Goal: Task Accomplishment & Management: Manage account settings

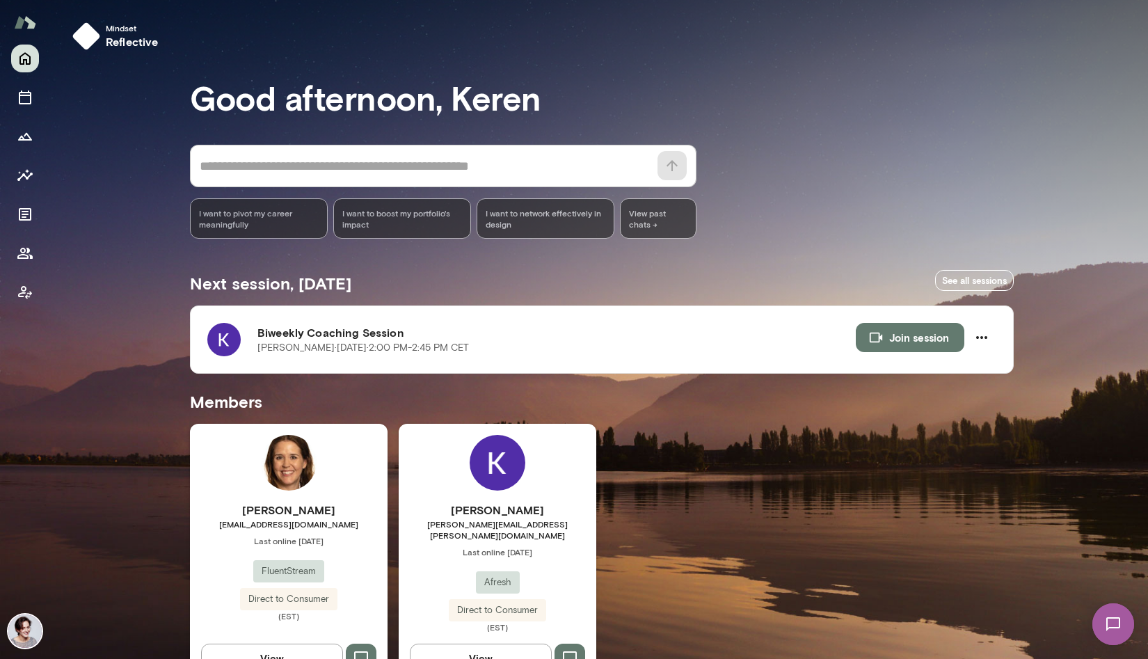
click at [563, 486] on div "[PERSON_NAME] [PERSON_NAME][EMAIL_ADDRESS][PERSON_NAME][DOMAIN_NAME] Last onlin…" at bounding box center [498, 554] width 198 height 260
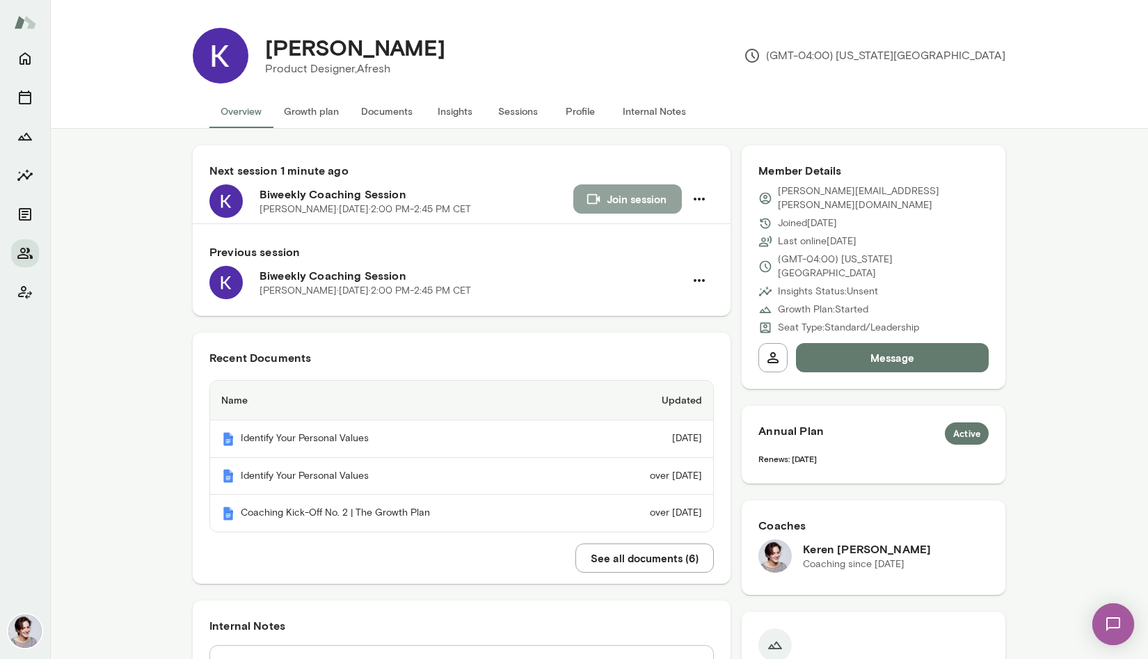
click at [602, 195] on button "Join session" at bounding box center [627, 198] width 109 height 29
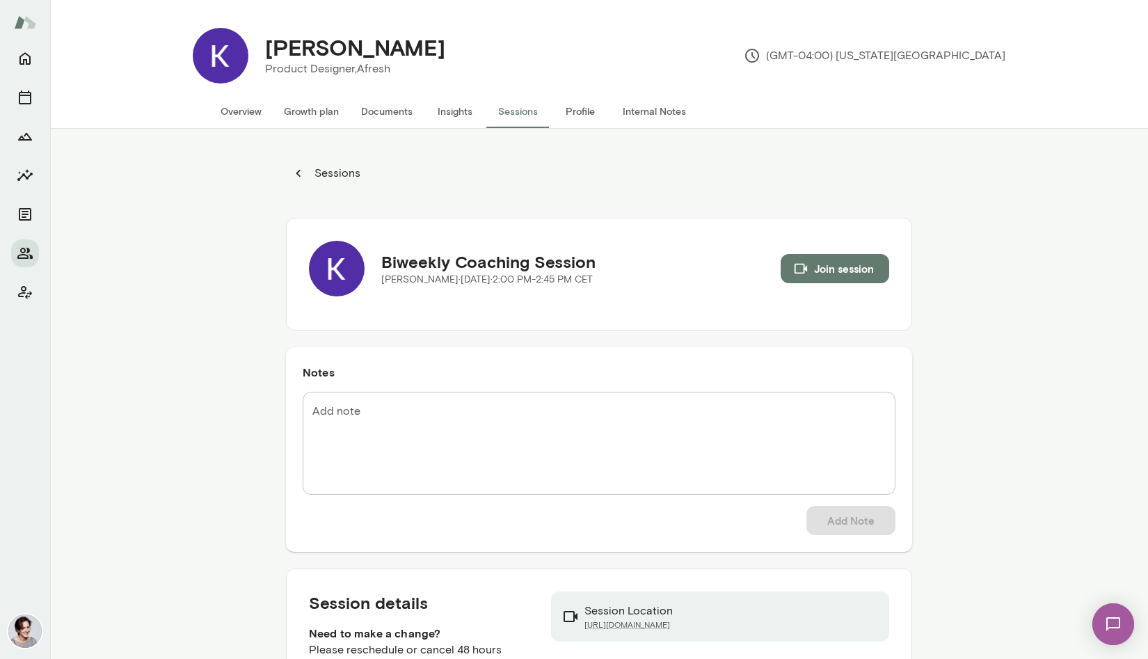
scroll to position [129, 0]
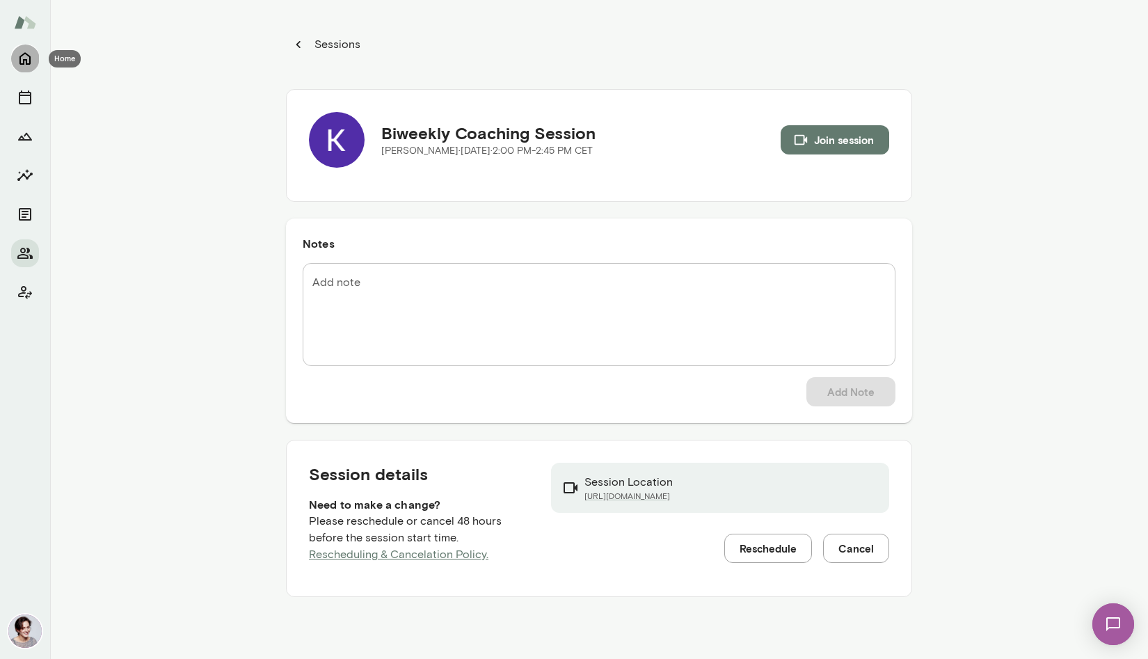
click at [25, 58] on icon "Home" at bounding box center [25, 58] width 17 height 17
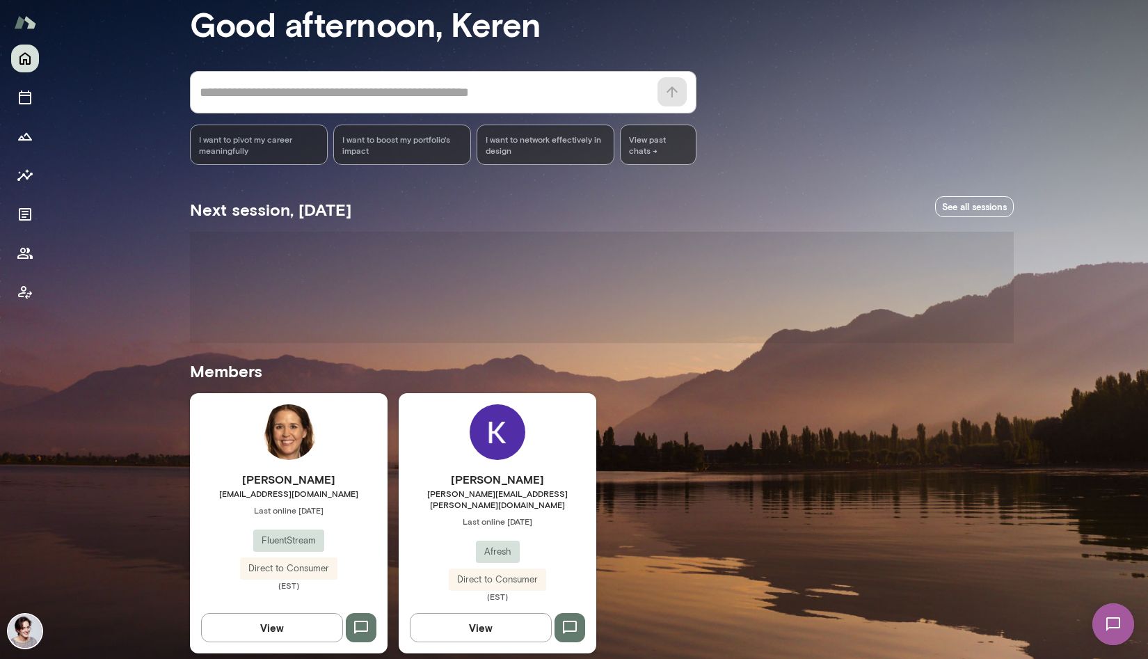
scroll to position [31, 0]
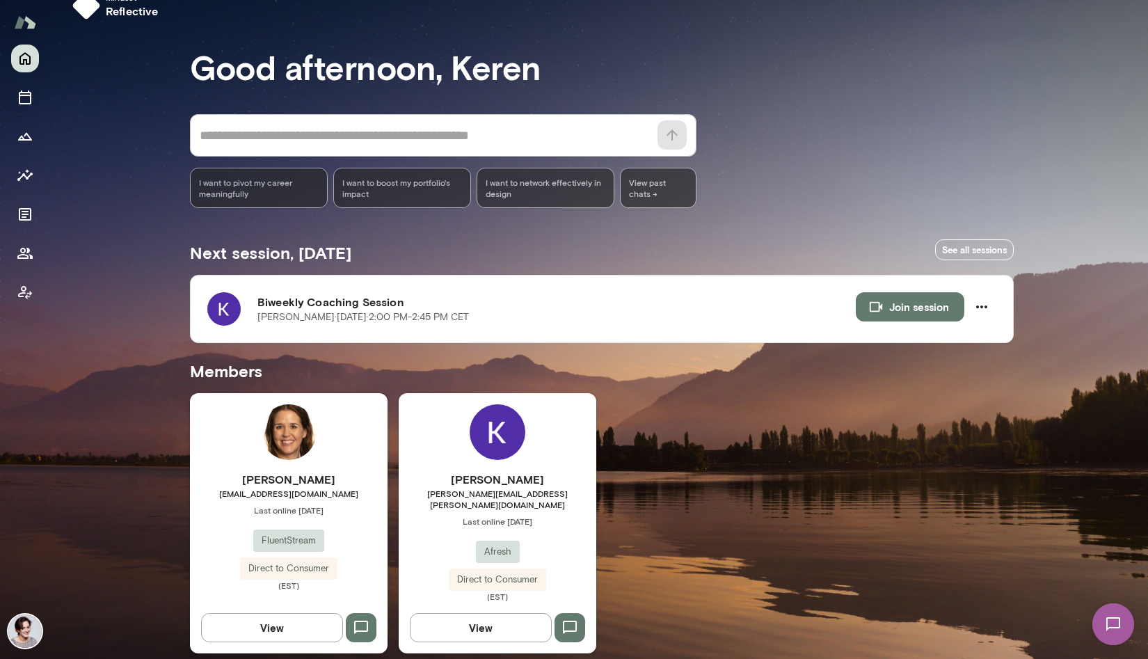
click at [440, 431] on div "[PERSON_NAME] [PERSON_NAME][EMAIL_ADDRESS][PERSON_NAME][DOMAIN_NAME] Last onlin…" at bounding box center [498, 523] width 198 height 260
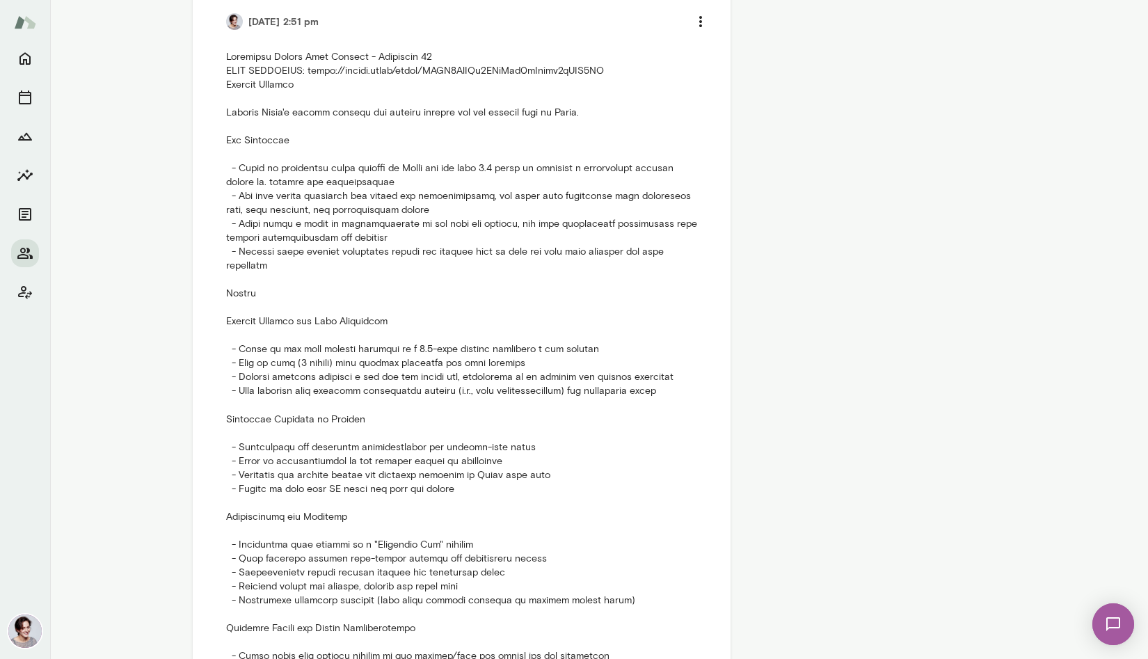
scroll to position [748, 0]
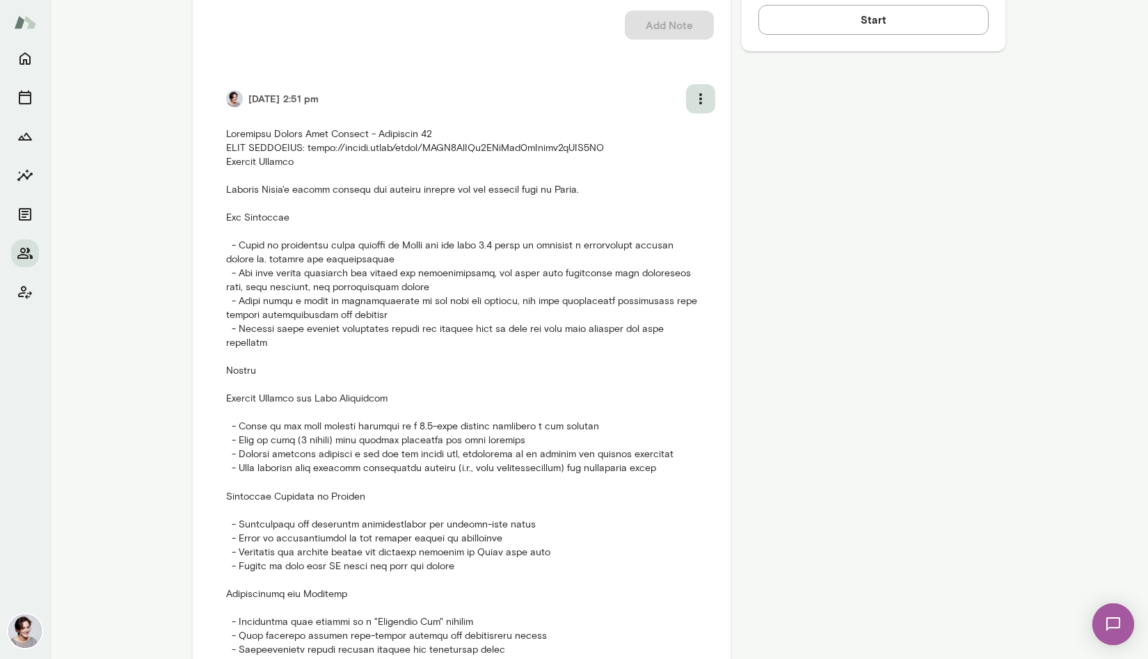
click at [703, 99] on icon "more" at bounding box center [700, 98] width 17 height 17
click at [659, 164] on li "Edit note" at bounding box center [664, 158] width 104 height 25
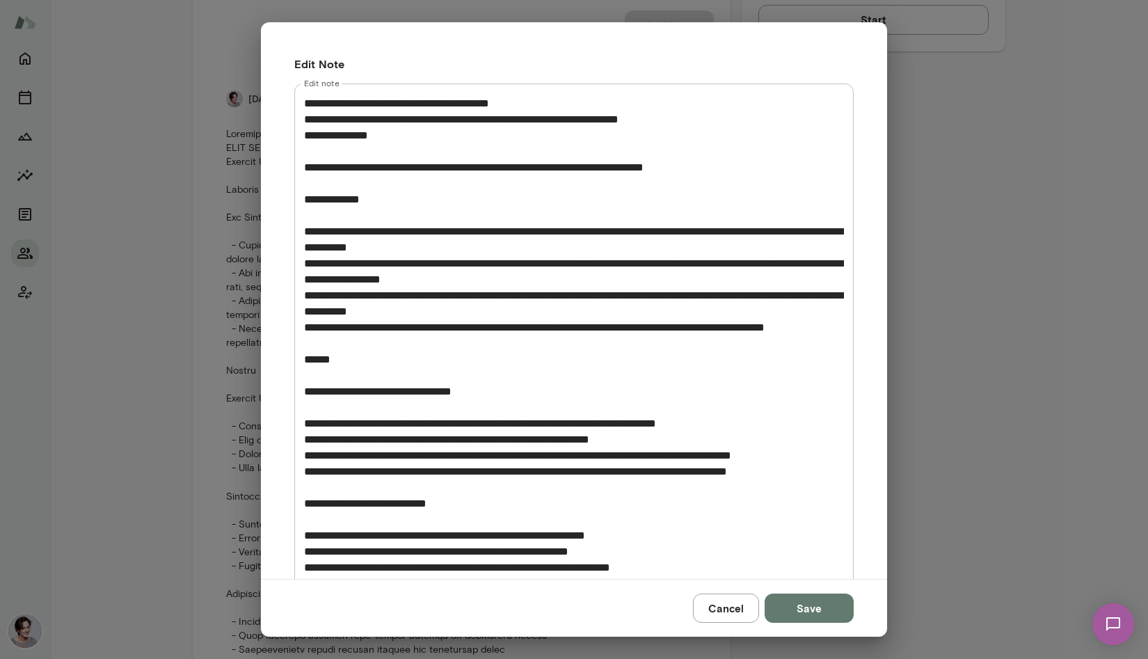
drag, startPoint x: 303, startPoint y: 94, endPoint x: 375, endPoint y: 160, distance: 97.5
click at [375, 160] on div "* Edit note" at bounding box center [573, 598] width 559 height 1031
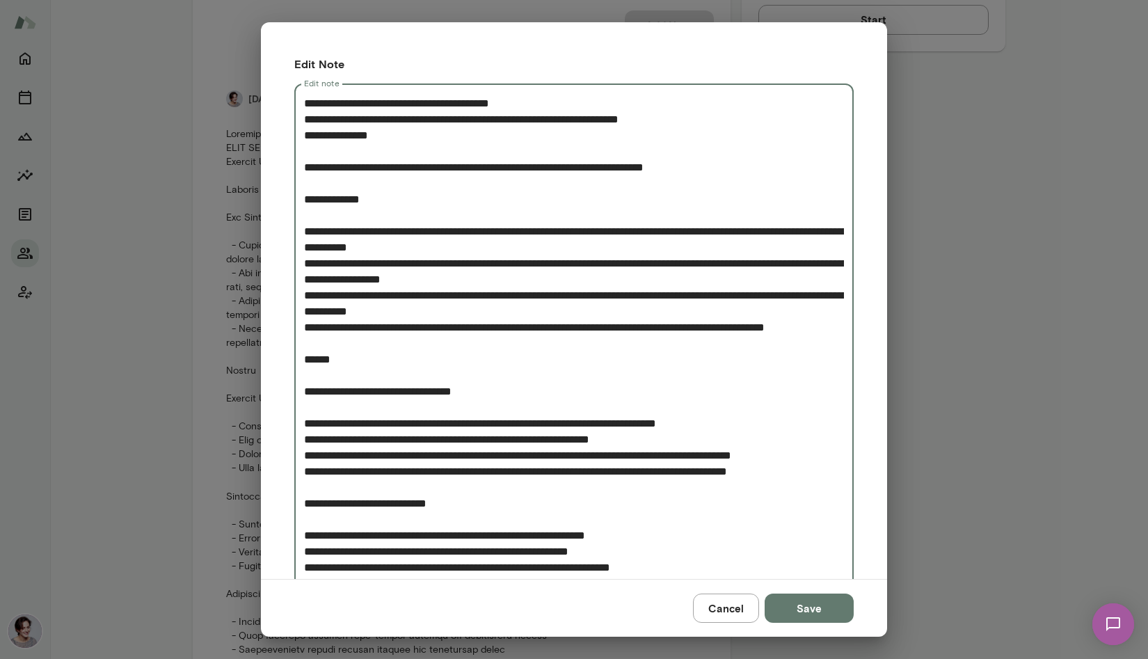
drag, startPoint x: 305, startPoint y: 105, endPoint x: 410, endPoint y: 183, distance: 131.3
click at [410, 183] on textarea "Edit note" at bounding box center [574, 599] width 540 height 1008
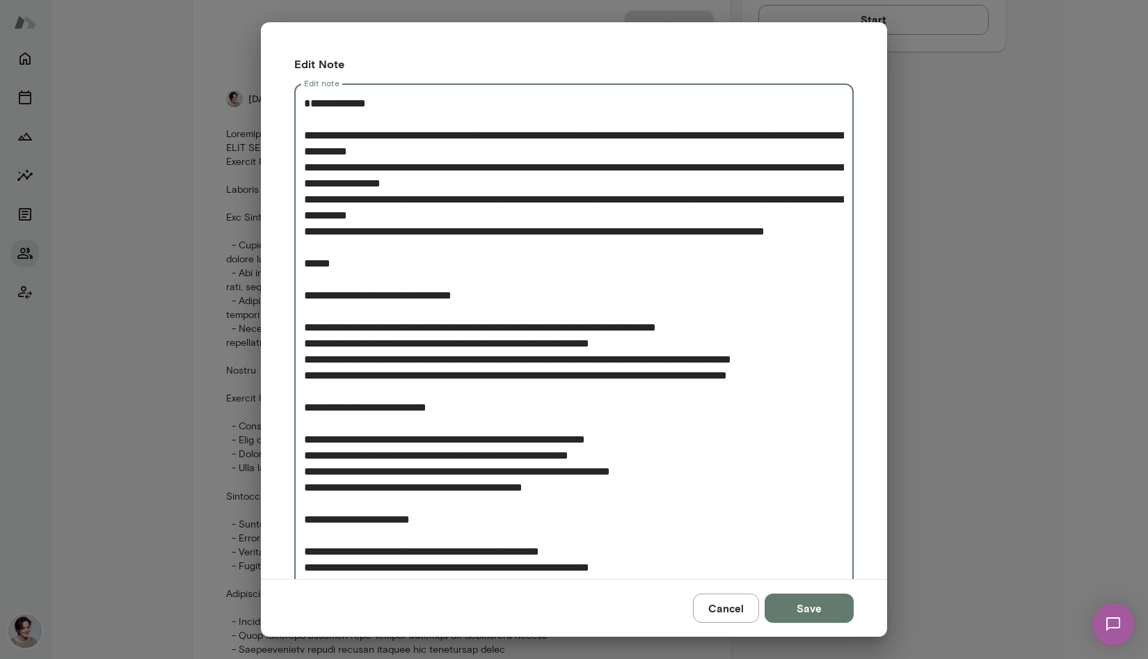
type textarea "**********"
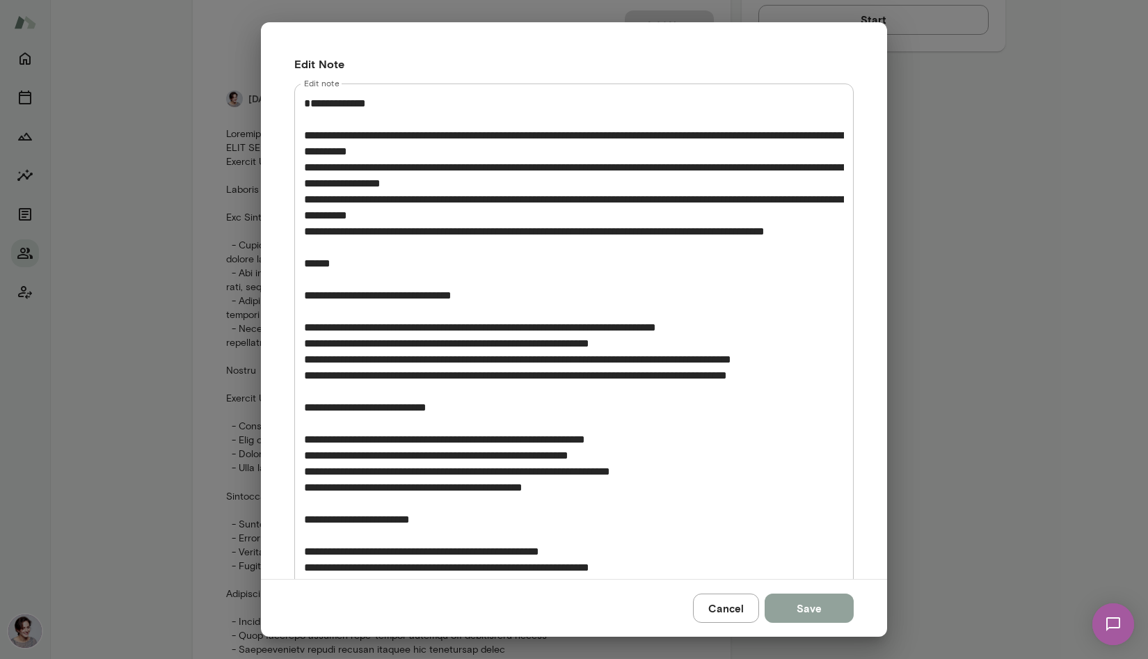
click at [808, 611] on button "Save" at bounding box center [808, 607] width 89 height 29
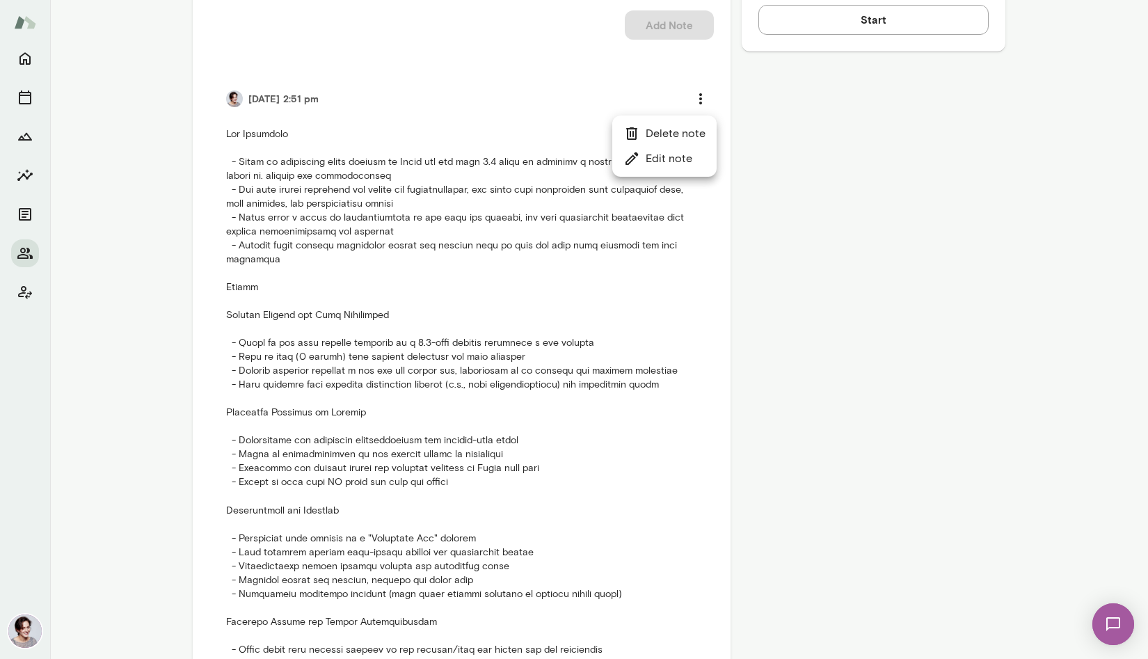
click at [29, 58] on div at bounding box center [574, 329] width 1148 height 659
click at [26, 58] on icon "Home" at bounding box center [25, 58] width 17 height 17
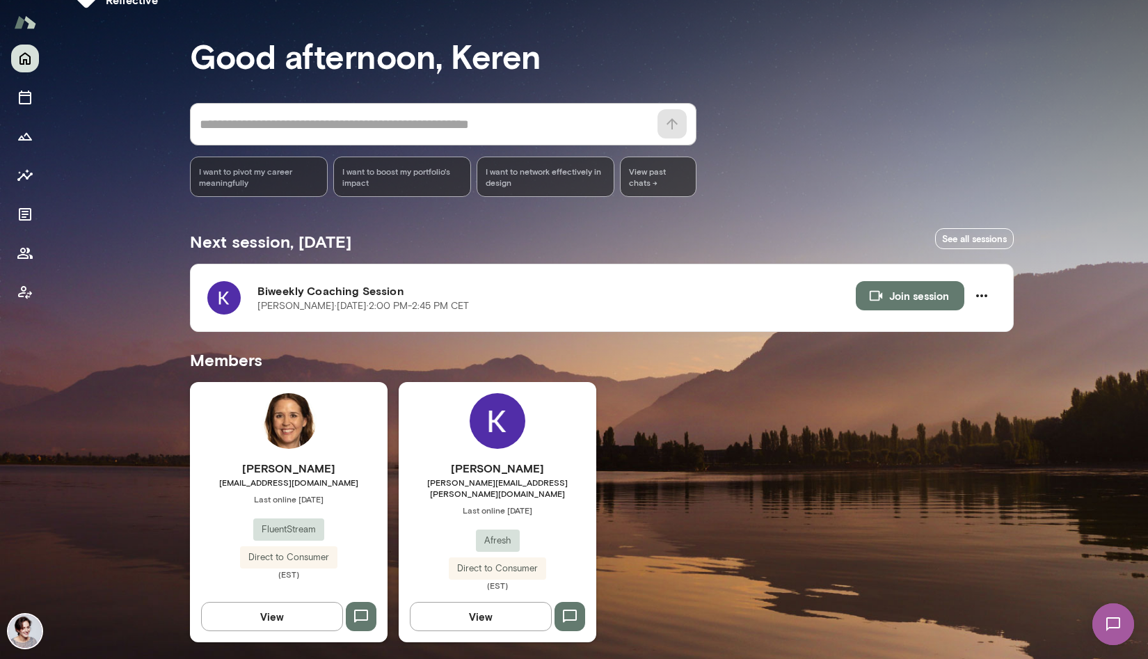
scroll to position [31, 0]
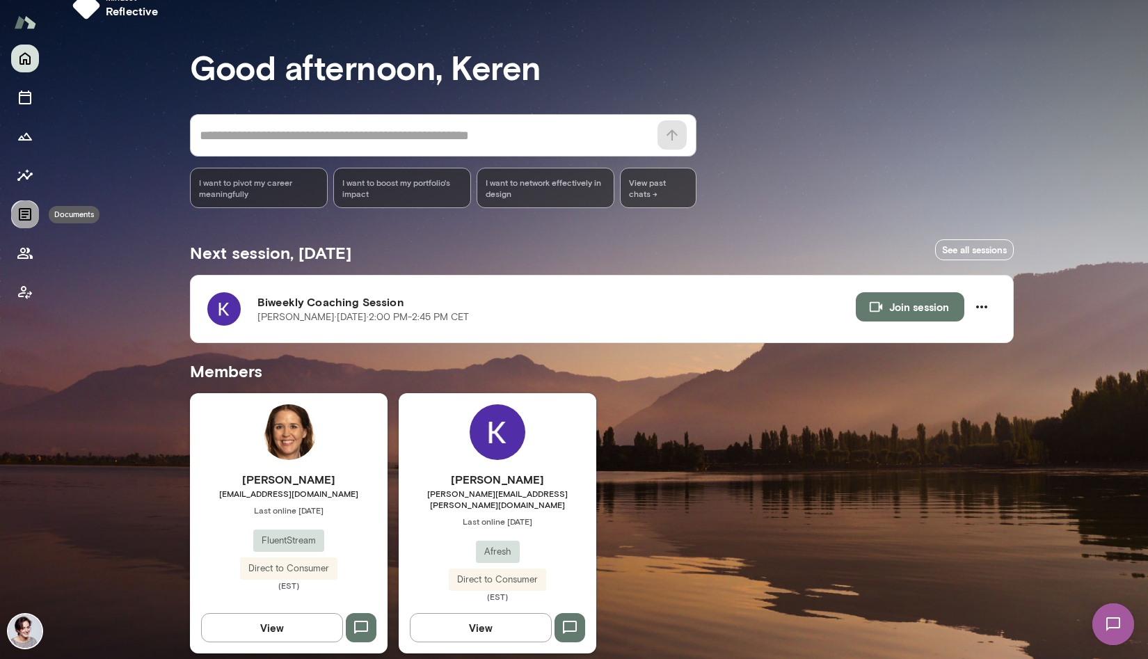
click at [23, 214] on icon "Documents" at bounding box center [25, 214] width 13 height 13
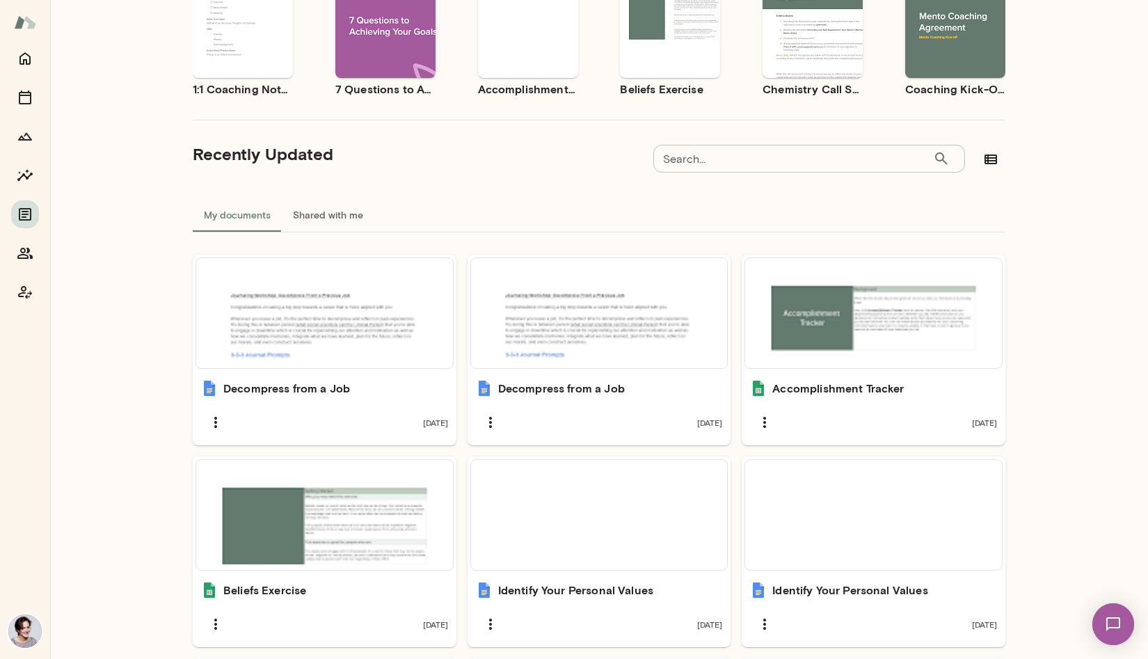
scroll to position [29, 0]
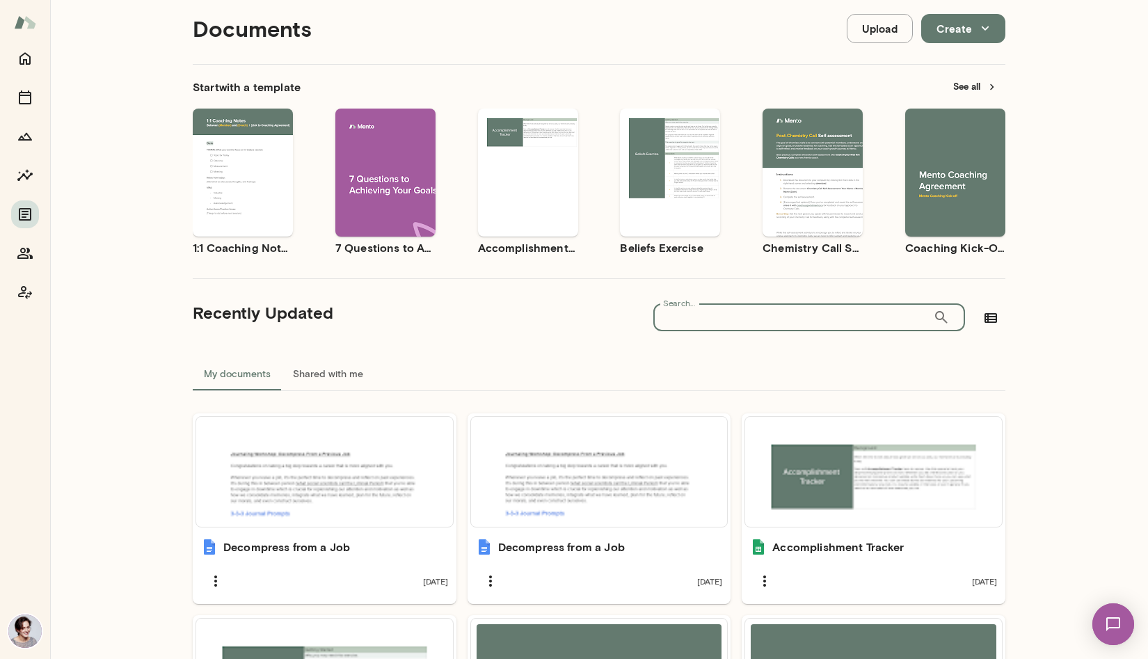
click at [686, 317] on input "Search..." at bounding box center [793, 317] width 280 height 28
type input "*****"
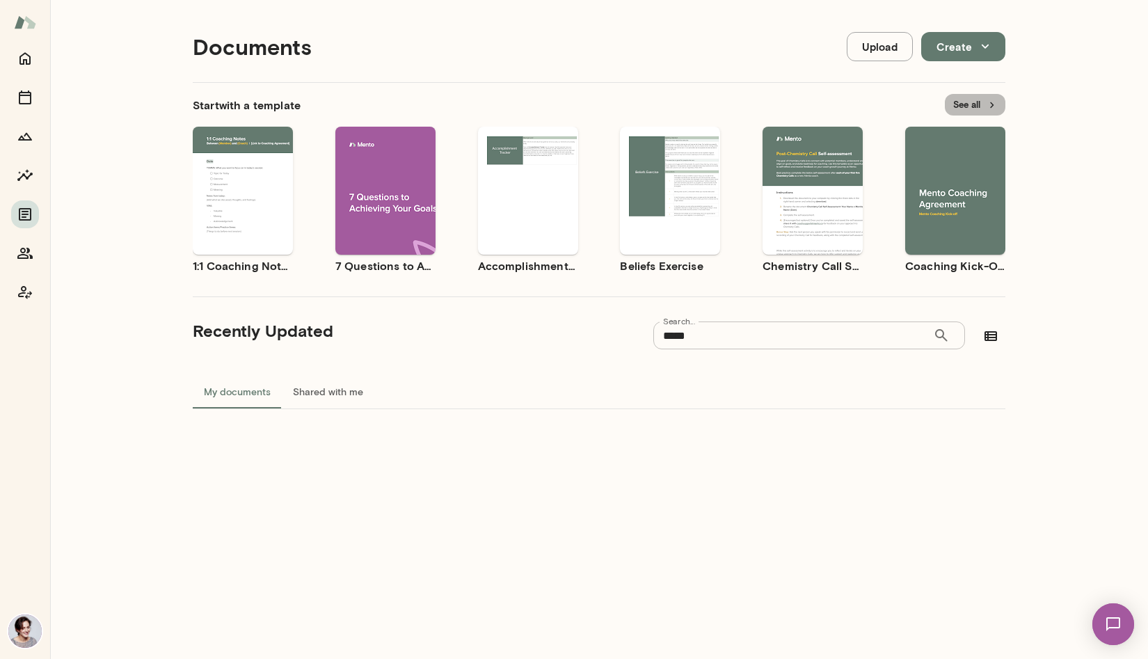
click at [966, 103] on button "See all" at bounding box center [975, 105] width 61 height 22
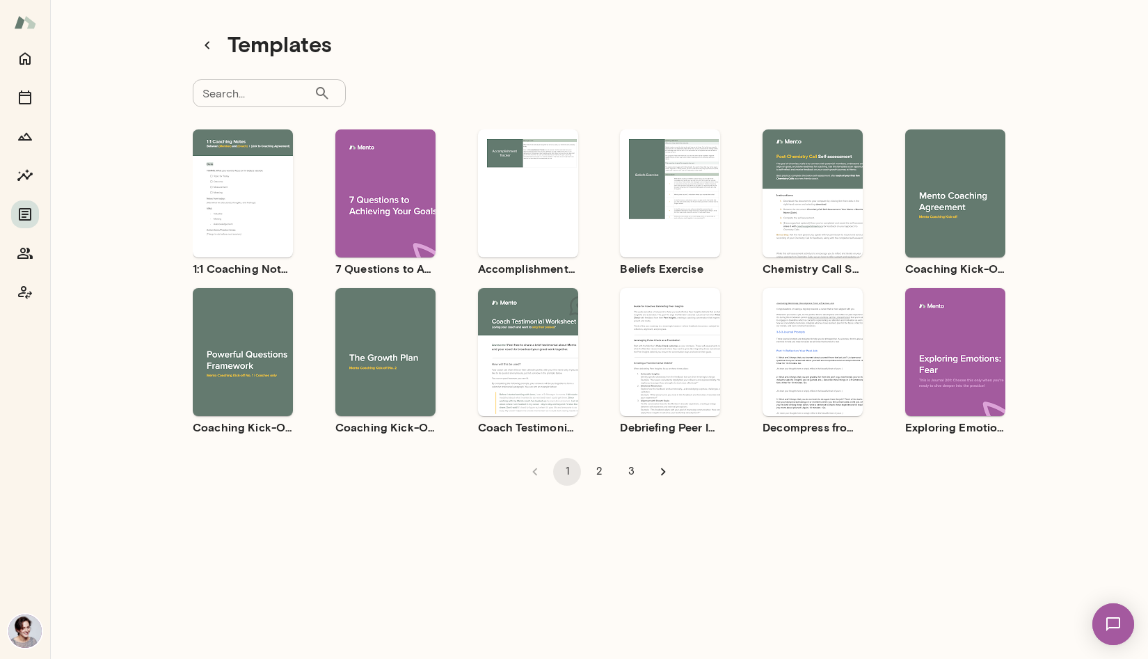
click at [268, 92] on input "Search..." at bounding box center [253, 93] width 121 height 28
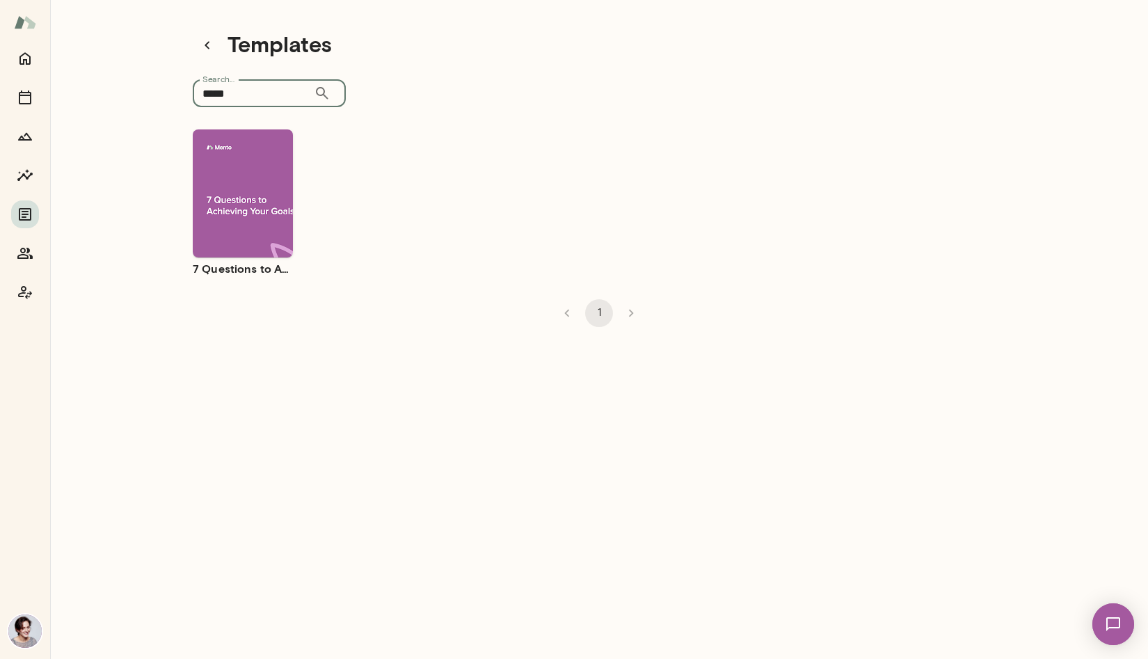
type input "*****"
click at [251, 140] on div "Use template Preview" at bounding box center [243, 193] width 100 height 128
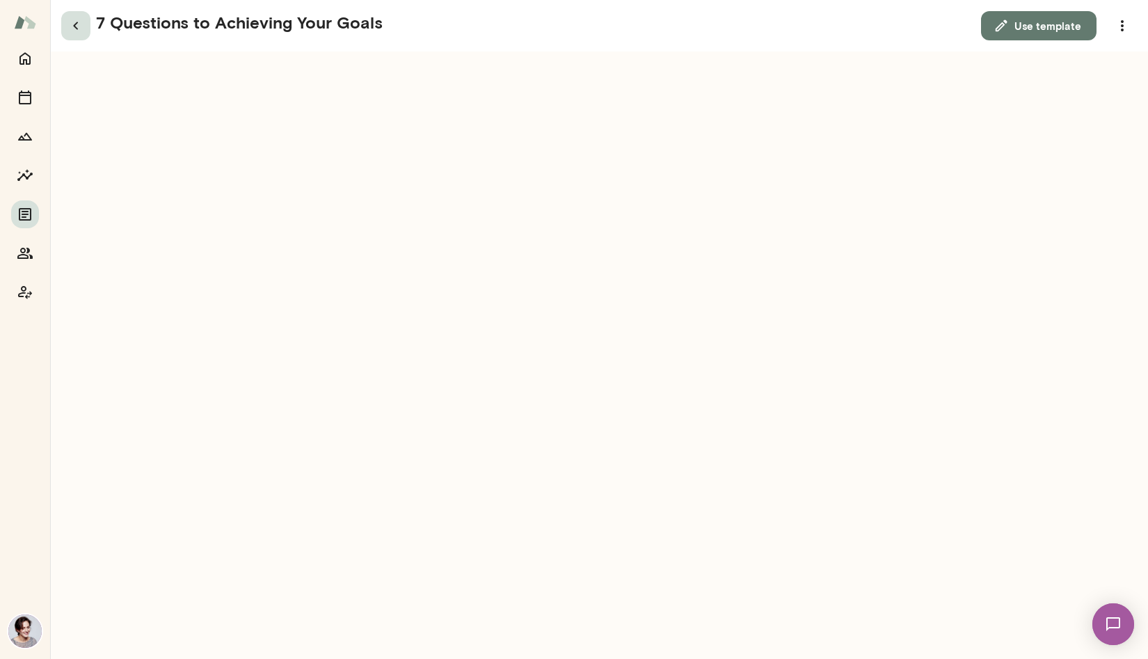
click at [77, 29] on icon "button" at bounding box center [75, 26] width 5 height 8
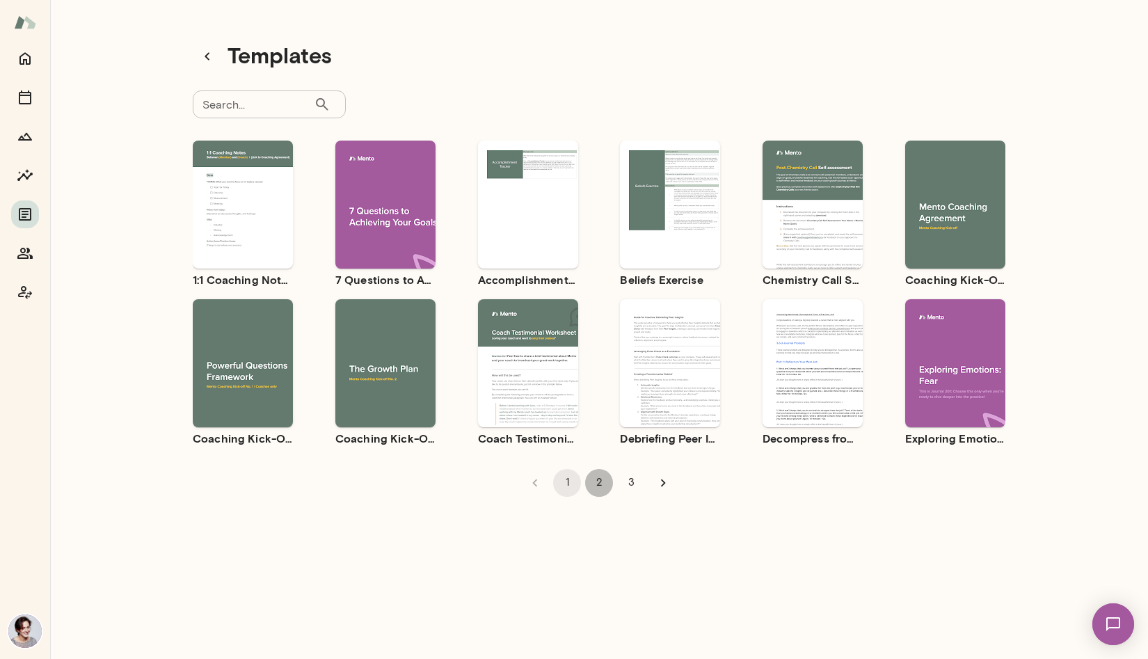
click at [603, 483] on button "2" at bounding box center [599, 483] width 28 height 28
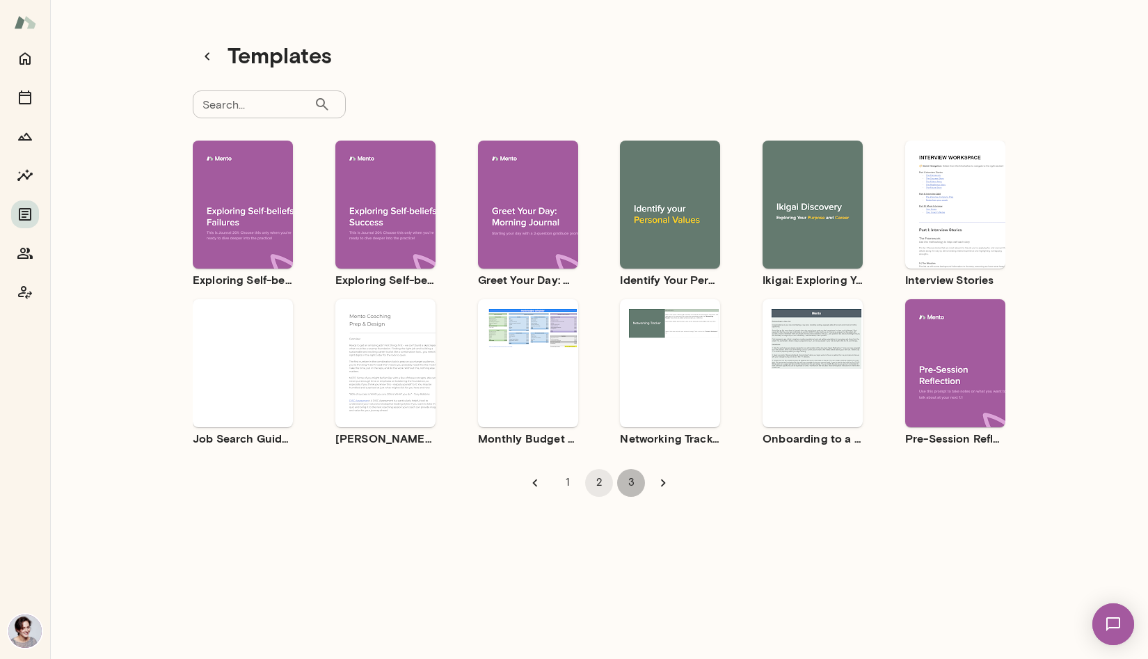
click at [627, 483] on button "3" at bounding box center [631, 483] width 28 height 28
